Goal: Task Accomplishment & Management: Complete application form

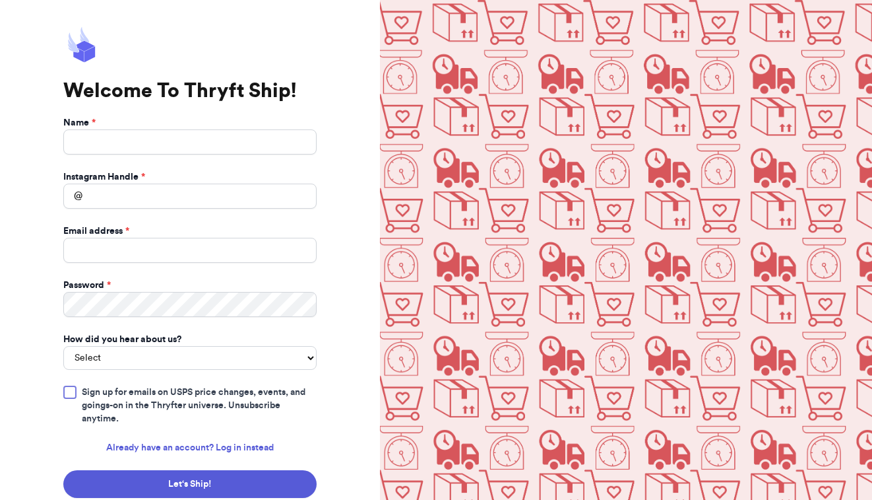
click at [135, 155] on form "Name * Instagram Handle * @ Email address * Password * How did you hear about u…" at bounding box center [189, 328] width 253 height 424
type input "Abby Tanghe"
type input "tangy.thrifters"
type input "abbytanghe99@gmail.com"
click at [124, 360] on form "Name * Abby Tanghe Instagram Handle * @ tangy.thrifters Email address * abbytan…" at bounding box center [189, 328] width 253 height 424
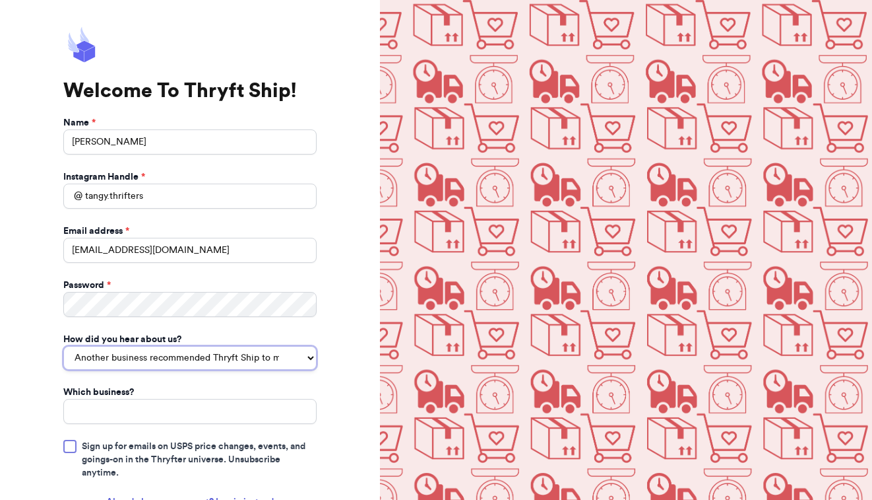
select select "you_reached_out_to_me"
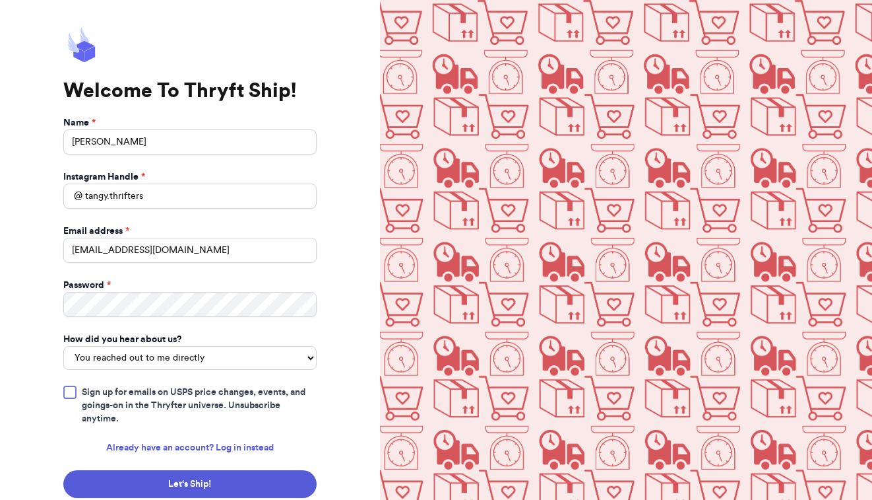
click at [71, 385] on div at bounding box center [69, 391] width 13 height 13
click at [0, 0] on input "Sign up for emails on USPS price changes, events, and goings-on in the Thryfter…" at bounding box center [0, 0] width 0 height 0
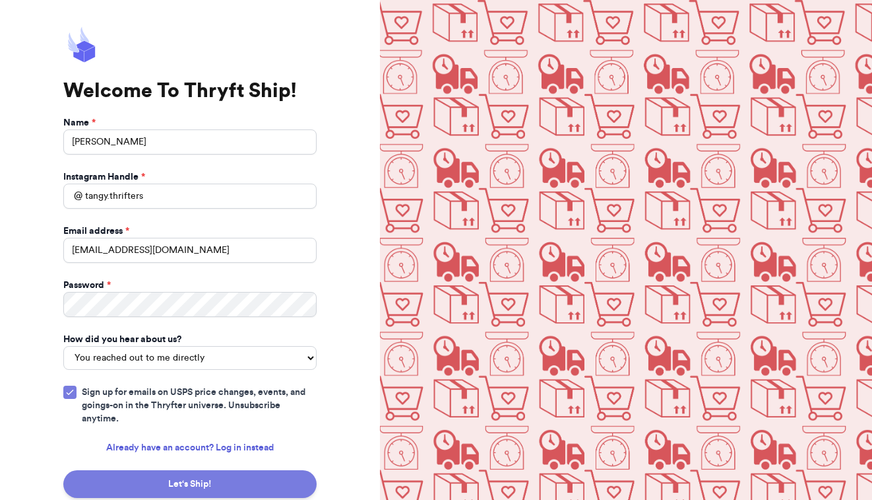
click at [180, 474] on button "Let‘s Ship!" at bounding box center [189, 484] width 253 height 28
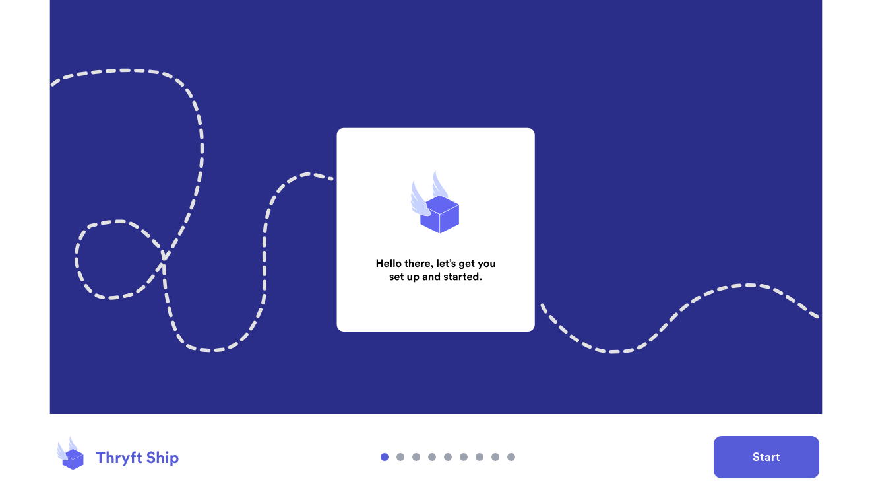
click at [771, 445] on button "Start" at bounding box center [767, 457] width 106 height 42
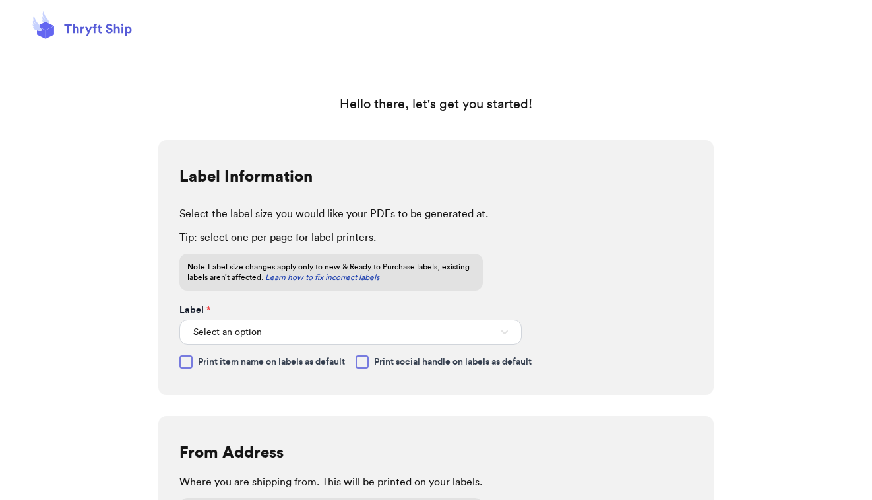
click at [250, 319] on div "Select an option" at bounding box center [350, 331] width 342 height 28
click at [253, 336] on span "Select an option" at bounding box center [227, 331] width 69 height 13
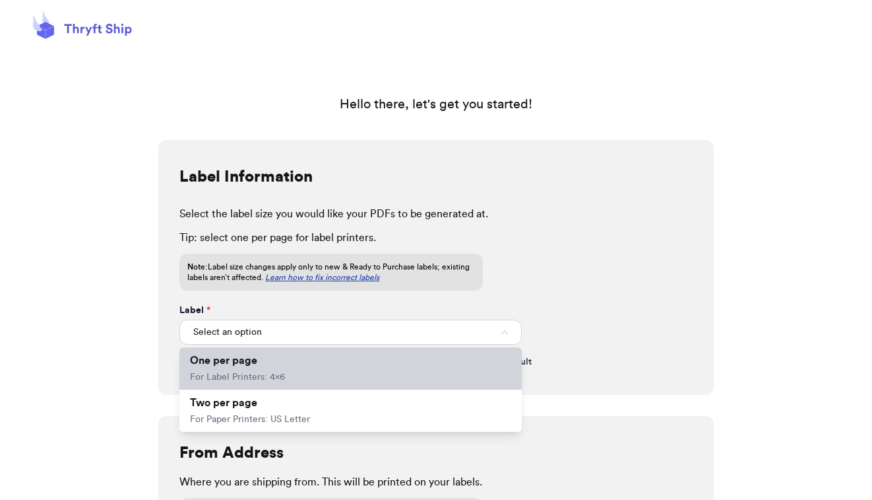
click at [270, 373] on span "For Label Printers: 4x6" at bounding box center [237, 376] width 95 height 9
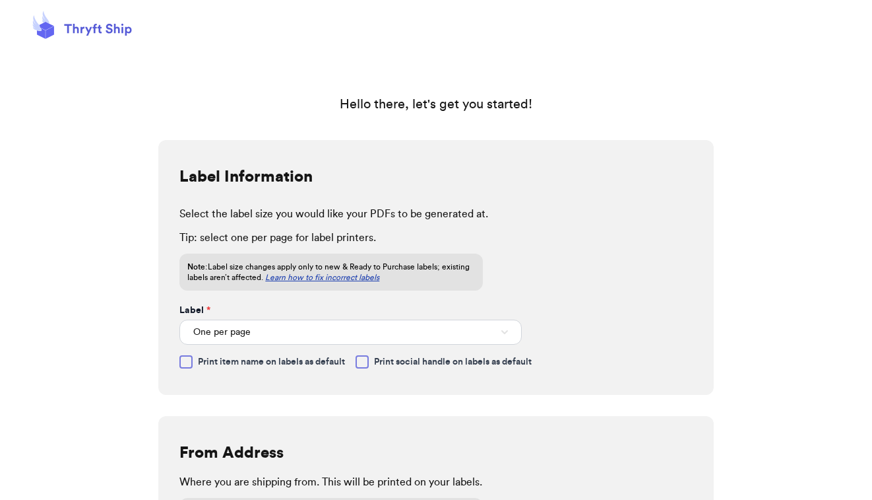
click at [366, 366] on div at bounding box center [362, 361] width 13 height 13
click at [0, 0] on input "Print social handle on labels as default" at bounding box center [0, 0] width 0 height 0
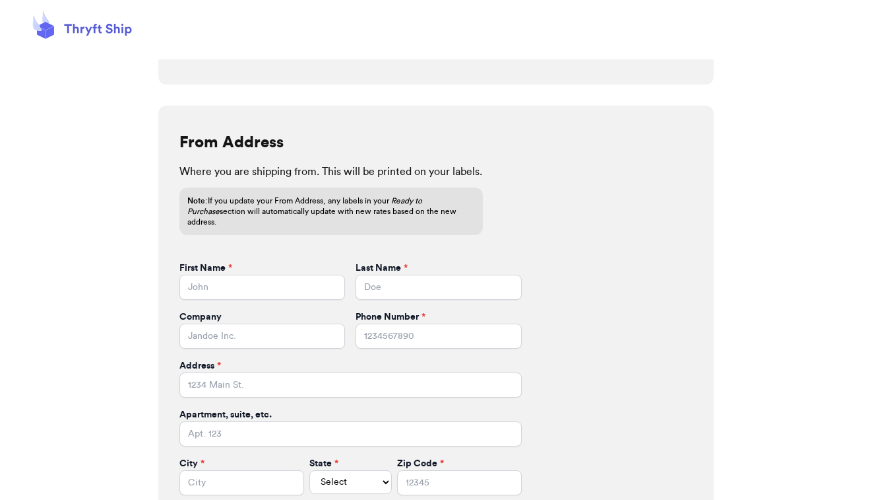
scroll to position [344, 0]
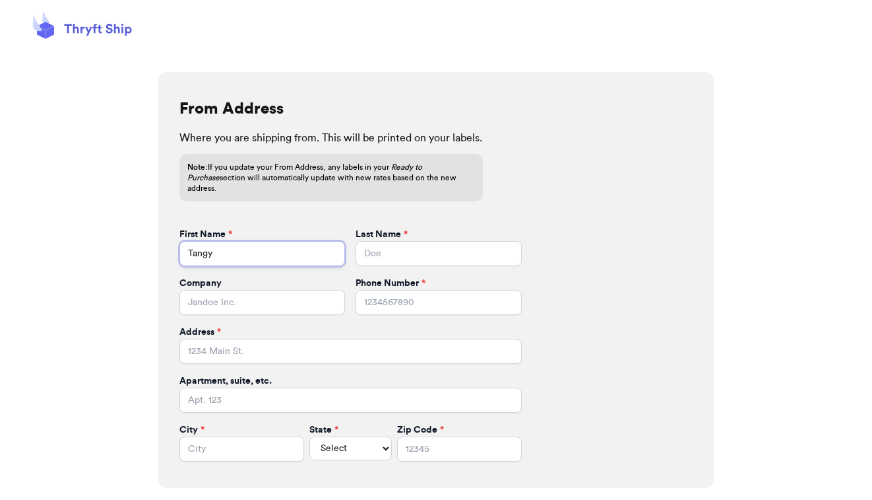
type input "Tangy"
type input "Thrifters"
type input "5862194732"
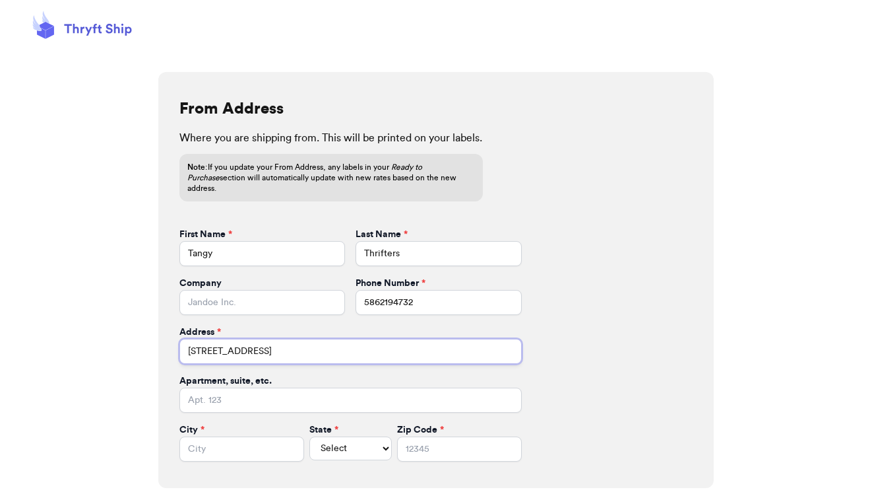
type input "22730 Mylls st"
type input "Saint Clair Shores"
select select "MI"
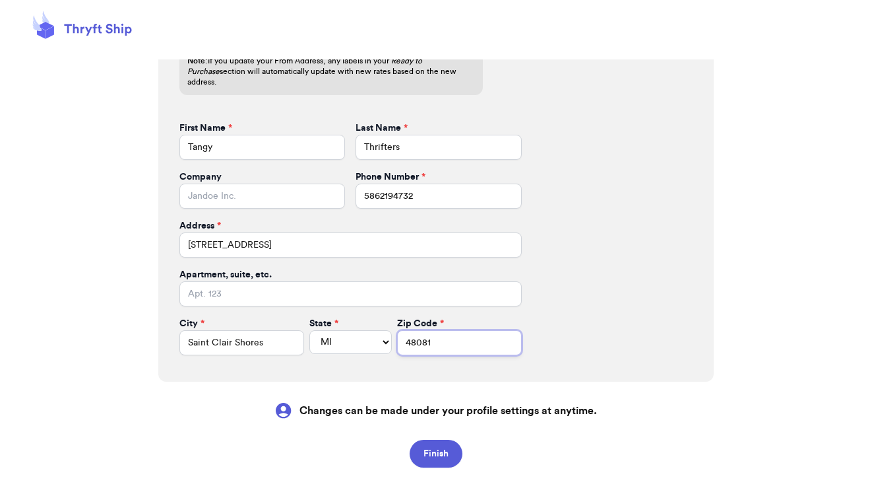
scroll to position [449, 0]
type input "48081"
click at [453, 440] on button "Finish" at bounding box center [436, 454] width 53 height 28
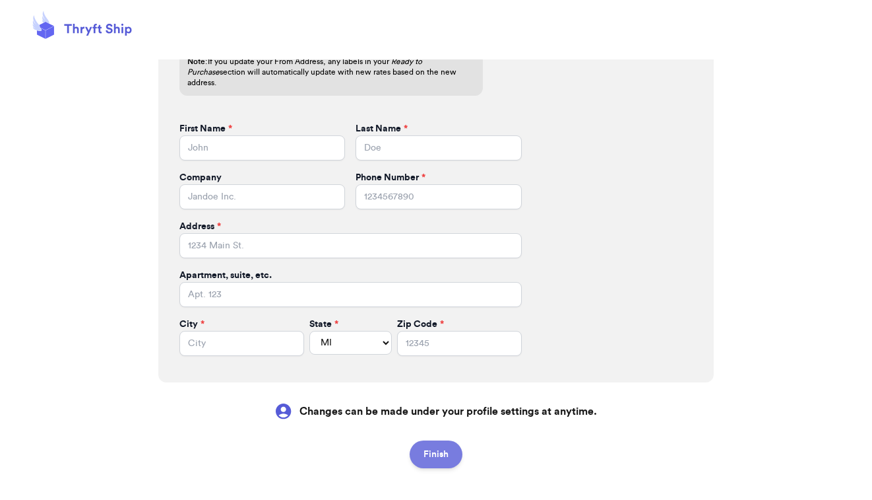
select select
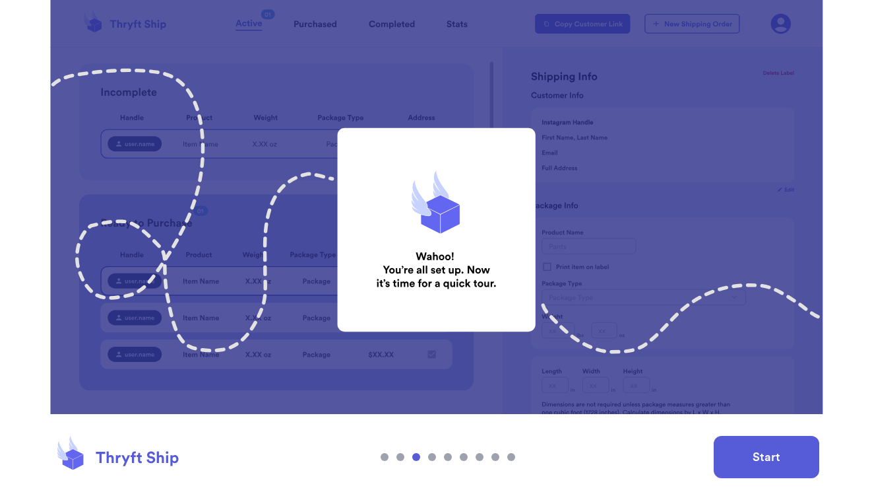
scroll to position [0, 0]
click at [718, 453] on button "Start" at bounding box center [767, 457] width 106 height 42
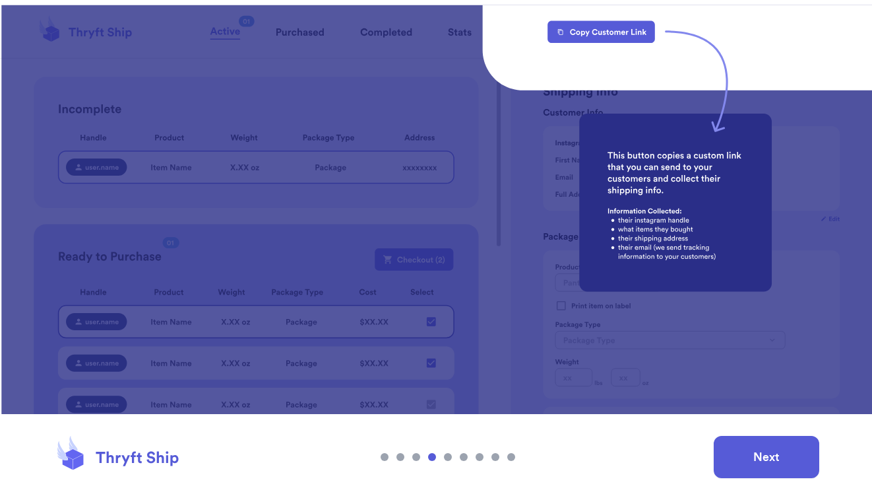
click at [739, 445] on button "Next" at bounding box center [767, 457] width 106 height 42
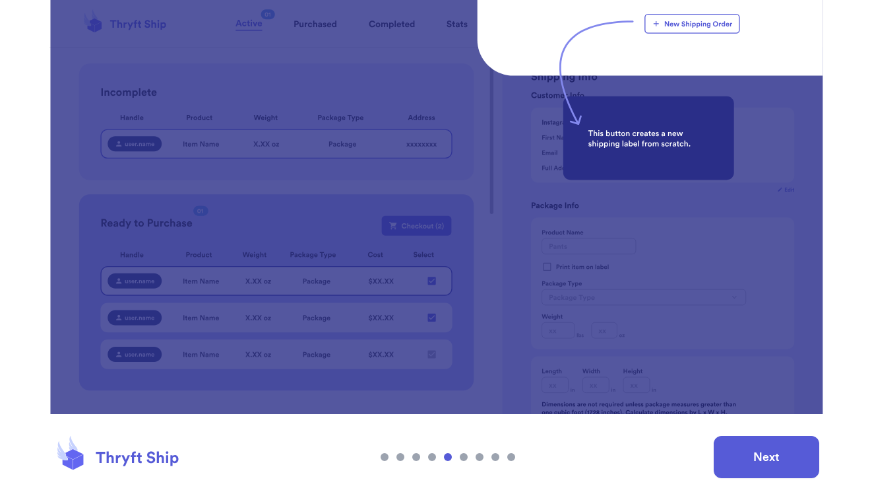
click at [761, 440] on button "Next" at bounding box center [767, 457] width 106 height 42
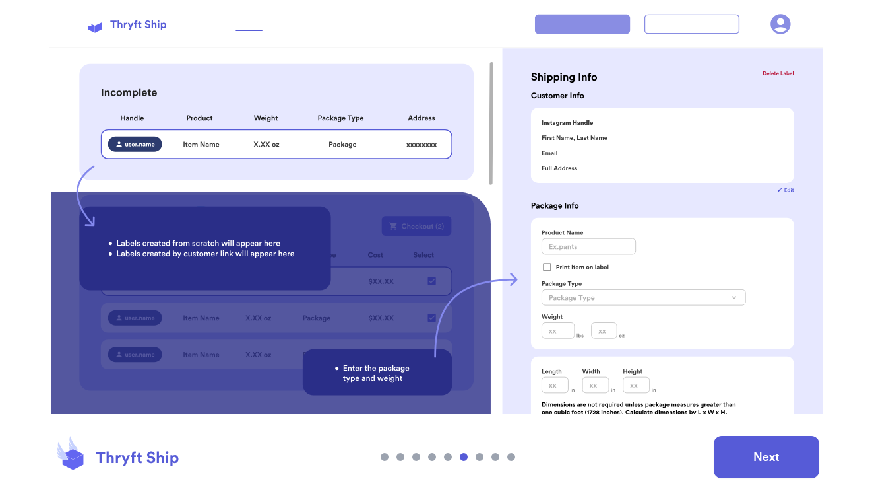
click at [734, 456] on button "Next" at bounding box center [767, 457] width 106 height 42
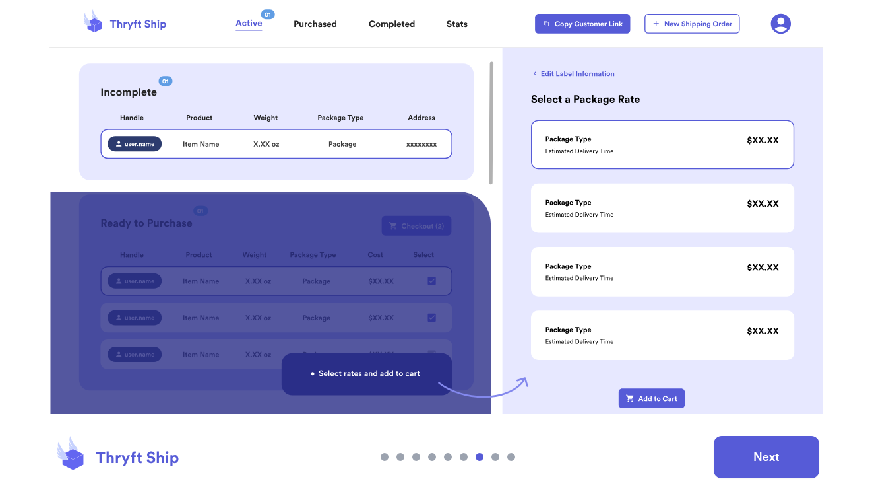
click at [734, 456] on button "Next" at bounding box center [767, 457] width 106 height 42
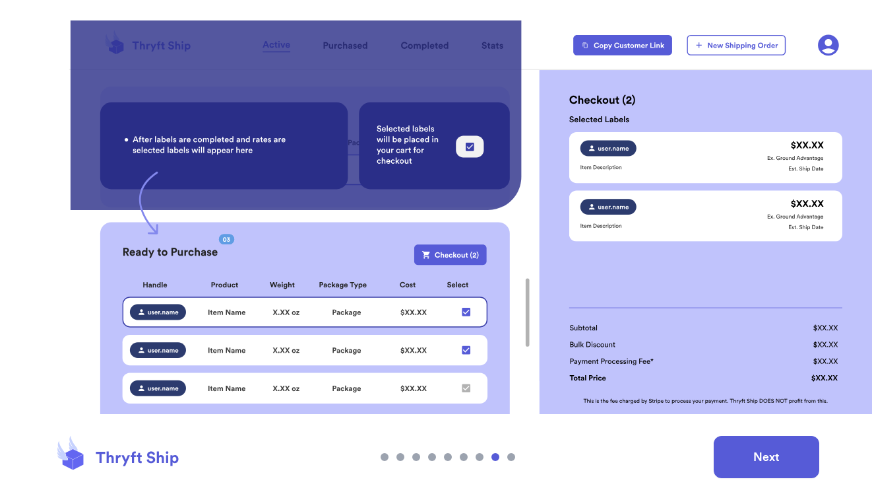
click at [734, 456] on button "Next" at bounding box center [767, 457] width 106 height 42
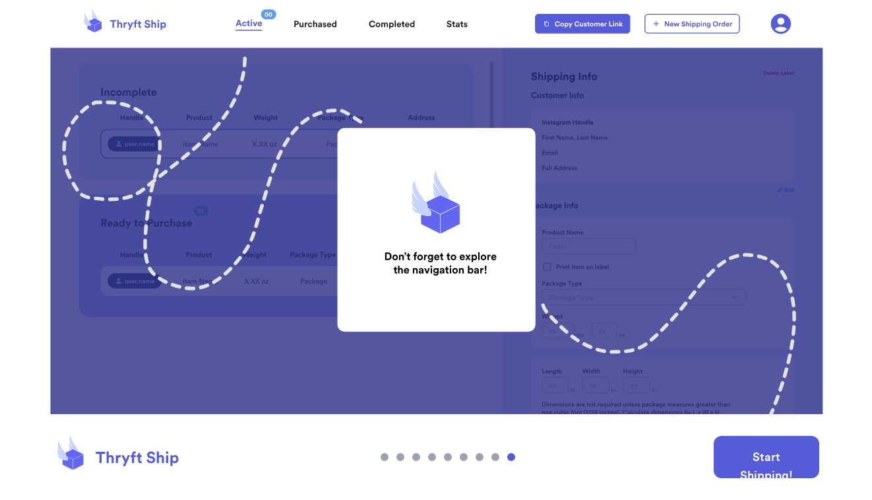
click at [734, 456] on button "Start Shipping!" at bounding box center [767, 457] width 106 height 42
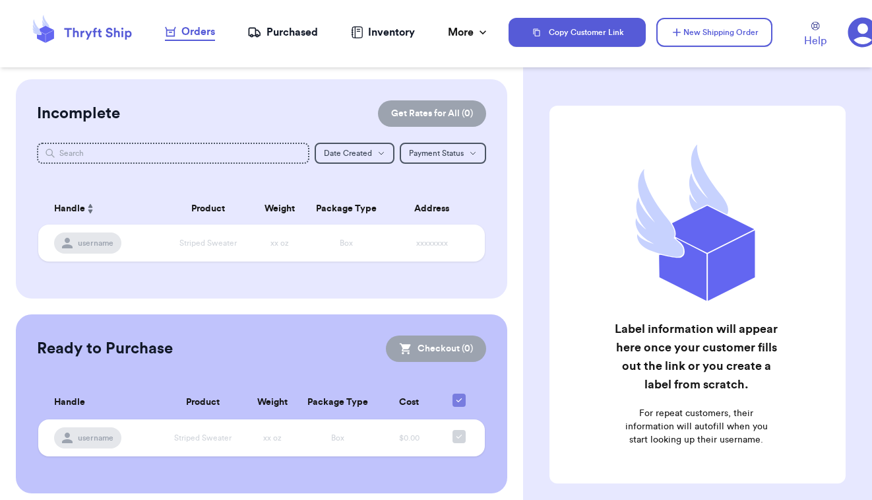
click at [850, 42] on icon at bounding box center [863, 32] width 30 height 30
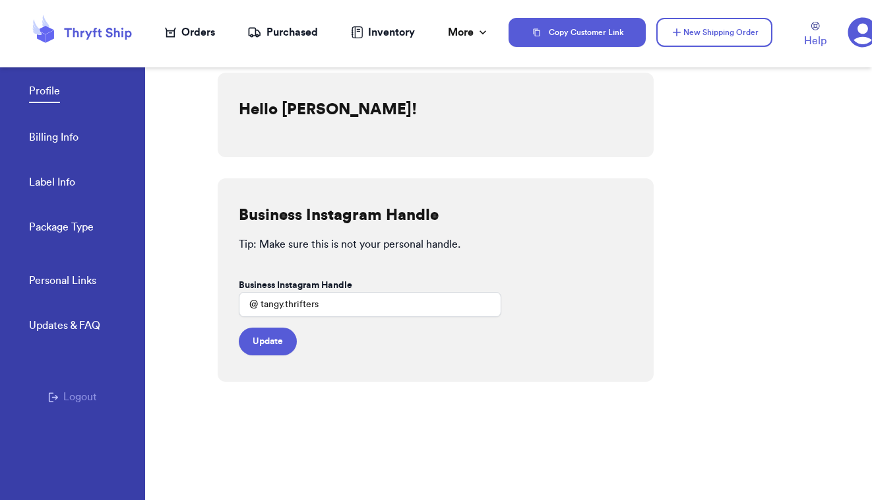
click at [56, 287] on link "Personal Links" at bounding box center [62, 282] width 67 height 18
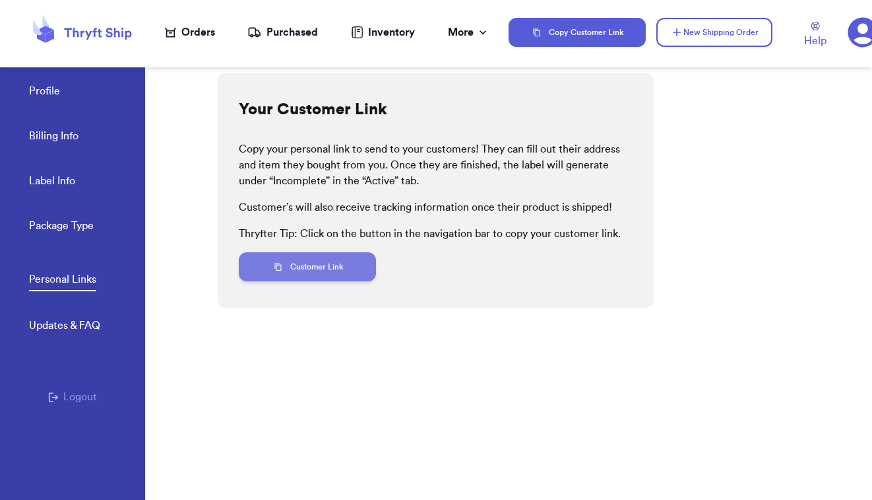
click at [317, 268] on button "Customer Link" at bounding box center [307, 266] width 137 height 29
click at [821, 4] on header "Orders Purchased Inventory More Stats Completed Orders Copy Customer Link New S…" at bounding box center [436, 33] width 872 height 67
click at [323, 267] on button "Customer Link" at bounding box center [307, 266] width 137 height 29
click at [327, 269] on button "Customer Link" at bounding box center [307, 266] width 137 height 29
click at [329, 267] on button "Customer Link" at bounding box center [307, 266] width 137 height 29
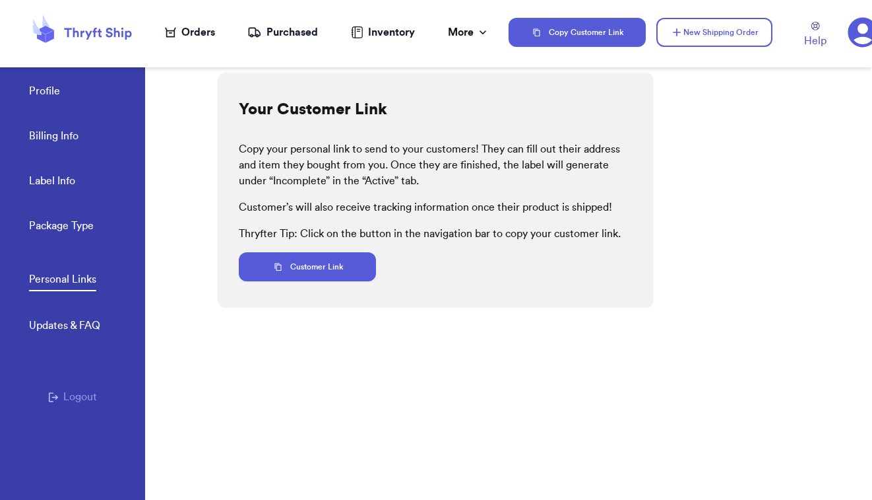
click at [181, 30] on div "Orders" at bounding box center [190, 32] width 50 height 16
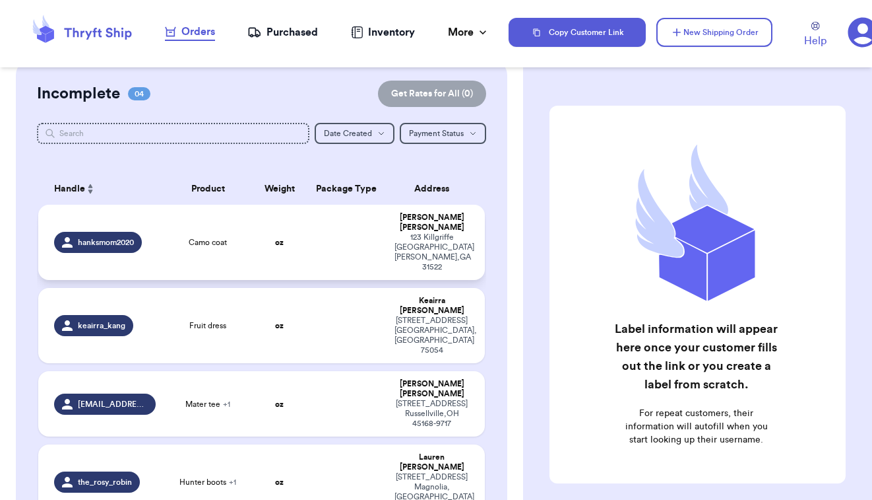
scroll to position [6, 0]
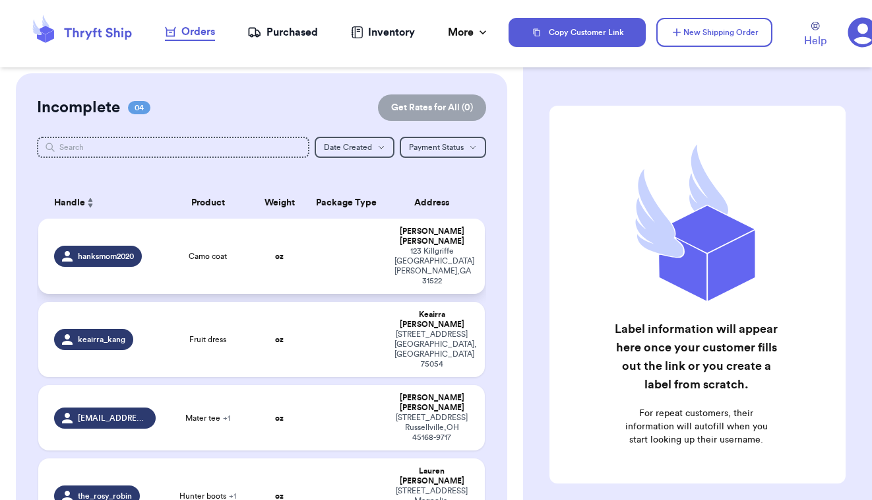
click at [273, 252] on td "oz" at bounding box center [279, 255] width 53 height 75
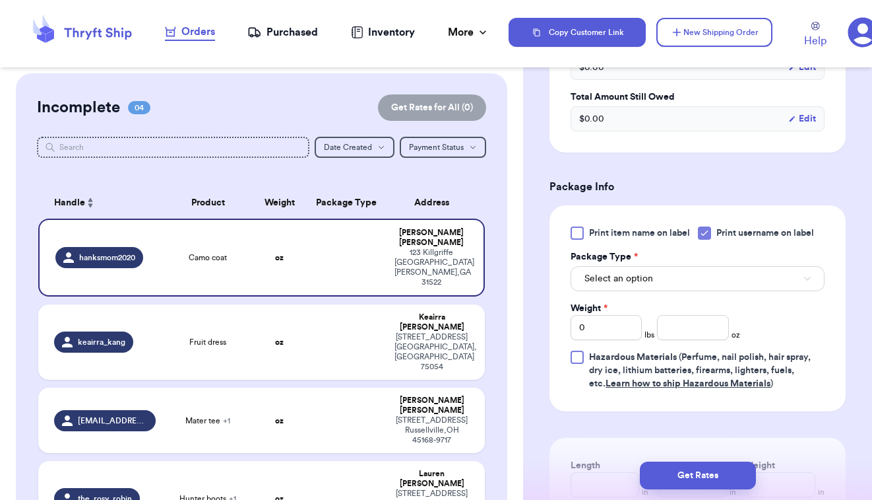
scroll to position [454, 0]
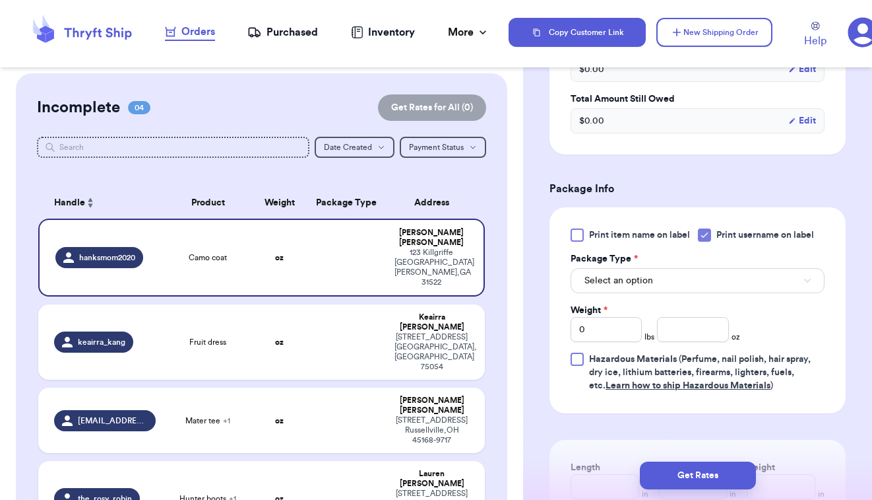
click at [631, 280] on span "Select an option" at bounding box center [619, 280] width 69 height 13
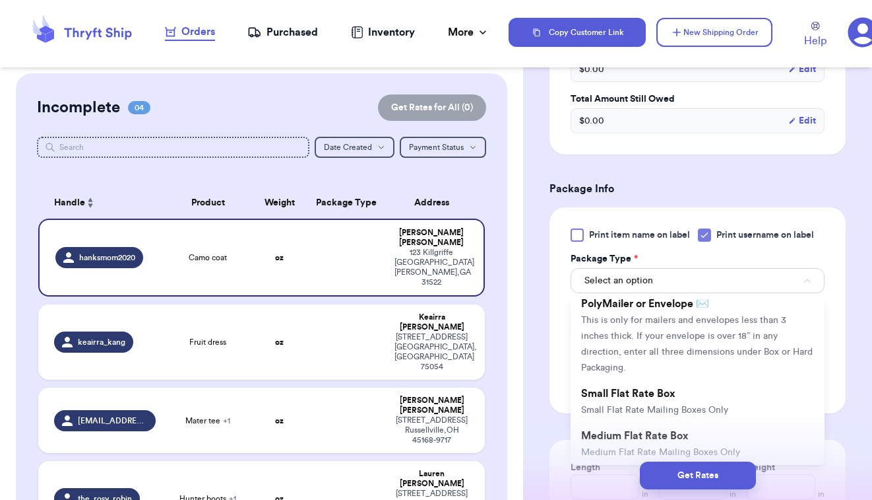
scroll to position [106, 0]
click at [549, 282] on div "Shipping Information Delete Label Customer Info Instagram Handle: hanksmom2020 …" at bounding box center [697, 192] width 349 height 1135
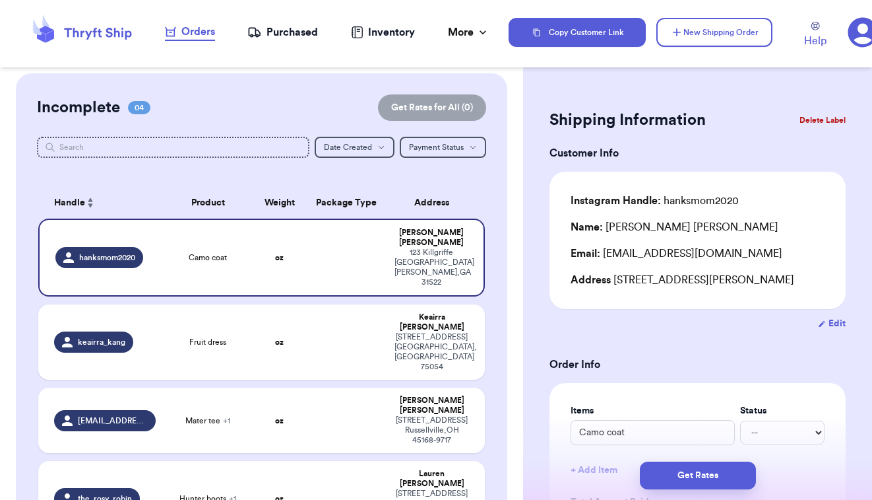
scroll to position [0, 0]
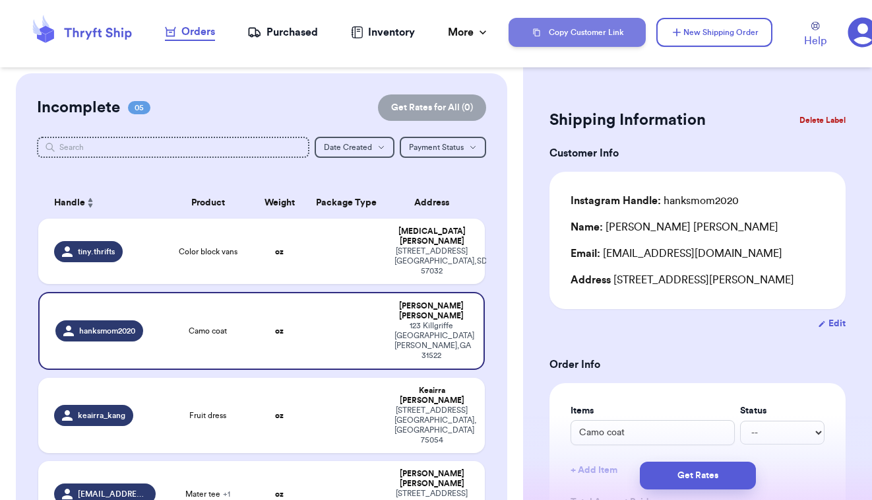
click at [573, 34] on button "Copy Customer Link" at bounding box center [577, 32] width 137 height 29
